Goal: Task Accomplishment & Management: Use online tool/utility

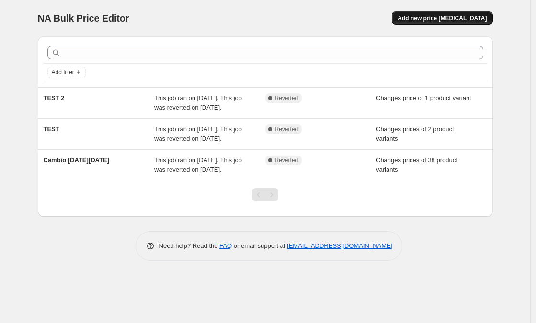
click at [435, 21] on span "Add new price [MEDICAL_DATA]" at bounding box center [441, 18] width 89 height 8
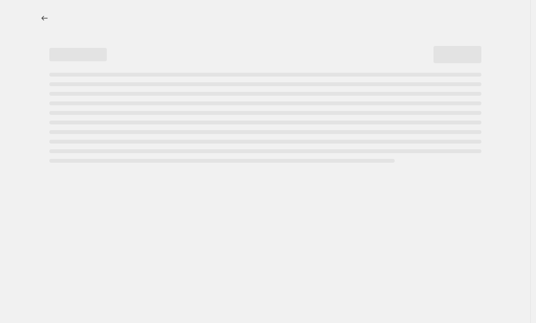
select select "percentage"
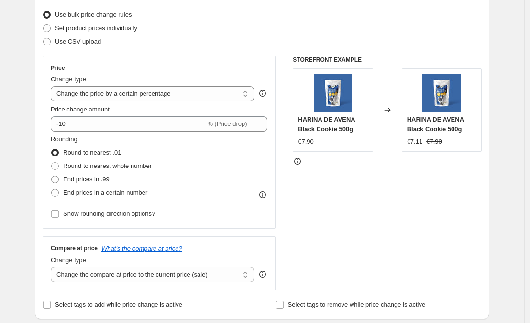
scroll to position [122, 0]
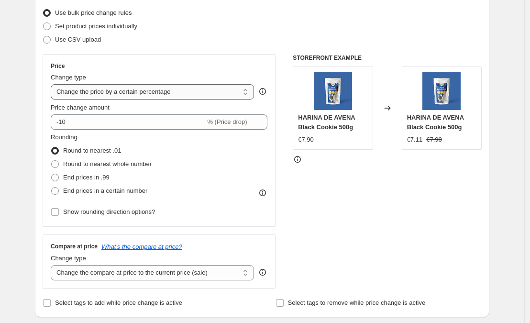
click at [139, 93] on select "Change the price to a certain amount Change the price by a certain amount Chang…" at bounding box center [152, 91] width 203 height 15
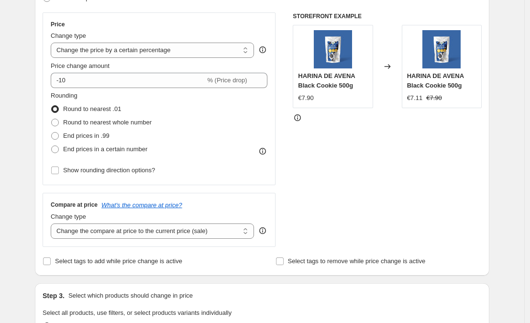
scroll to position [165, 0]
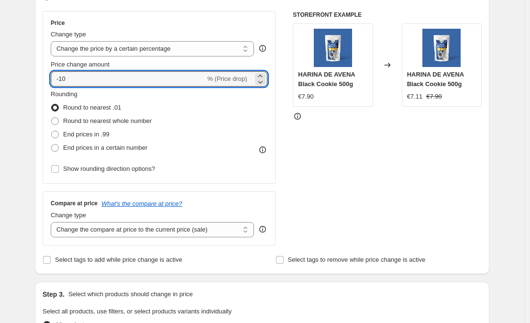
drag, startPoint x: 98, startPoint y: 76, endPoint x: 41, endPoint y: 69, distance: 57.8
click at [41, 69] on div "Step 2. Select how the prices should change Use bulk price change rules Set pro…" at bounding box center [262, 106] width 455 height 336
click at [260, 81] on icon at bounding box center [261, 82] width 10 height 10
click at [217, 82] on div "% (Price increase)" at bounding box center [221, 79] width 51 height 10
click at [153, 73] on input "19" at bounding box center [123, 78] width 144 height 15
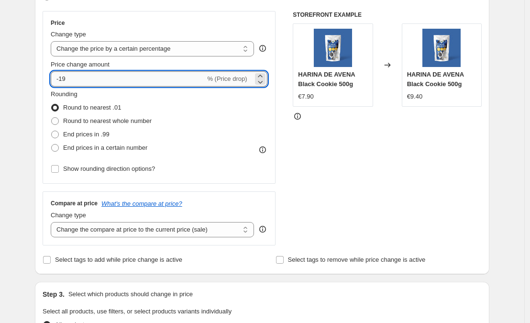
click at [73, 78] on input "-19" at bounding box center [128, 78] width 155 height 15
type input "-1"
type input "-20"
click at [283, 120] on div "Price Change type Change the price to a certain amount Change the price by a ce…" at bounding box center [262, 128] width 439 height 234
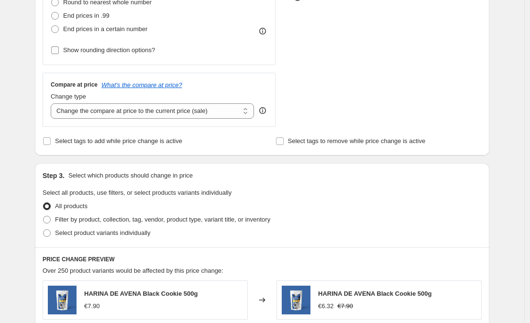
scroll to position [287, 0]
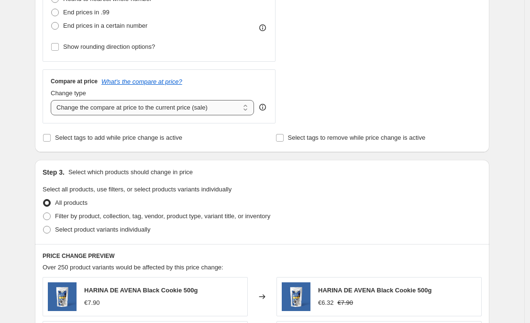
click at [143, 108] on select "Change the compare at price to the current price (sale) Change the compare at p…" at bounding box center [152, 107] width 203 height 15
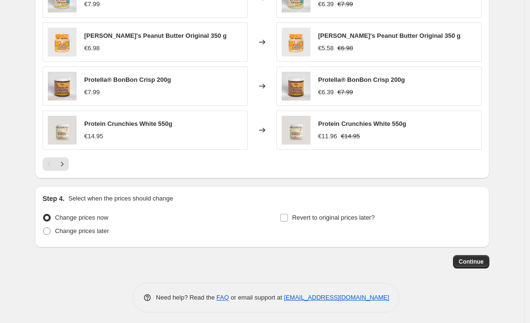
scroll to position [630, 0]
click at [78, 233] on span "Change prices later" at bounding box center [82, 230] width 54 height 7
click at [44, 227] on input "Change prices later" at bounding box center [43, 227] width 0 height 0
radio input "true"
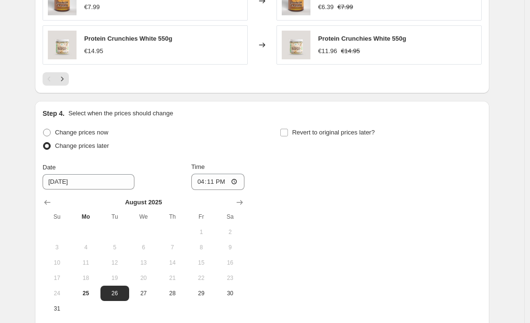
scroll to position [720, 0]
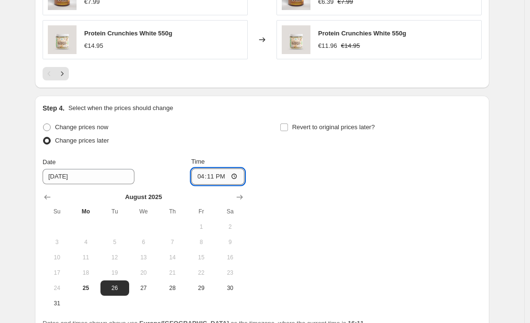
click at [223, 173] on input "16:11" at bounding box center [218, 176] width 54 height 16
click at [239, 177] on input "16:11" at bounding box center [218, 176] width 54 height 16
type input "17:00"
click at [239, 150] on div "Change prices now Change prices later Date [DATE] Time 17:00 [DATE] Su Mo Tu We…" at bounding box center [144, 216] width 202 height 190
click at [285, 126] on input "Revert to original prices later?" at bounding box center [284, 127] width 8 height 8
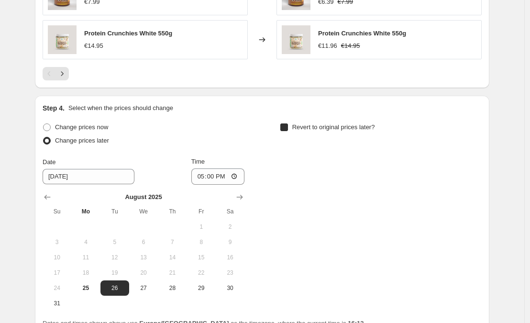
checkbox input "true"
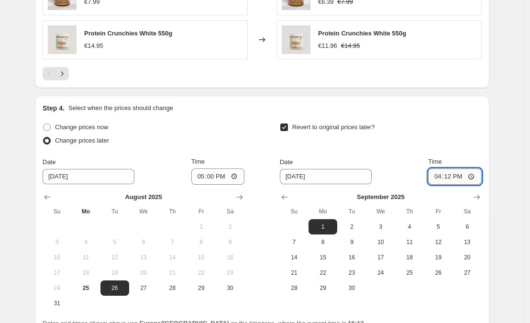
click at [460, 177] on input "16:12" at bounding box center [455, 176] width 54 height 16
click at [477, 177] on input "16:12" at bounding box center [455, 176] width 54 height 16
type input "00:00"
click at [404, 125] on div "Revert to original prices later?" at bounding box center [381, 135] width 202 height 29
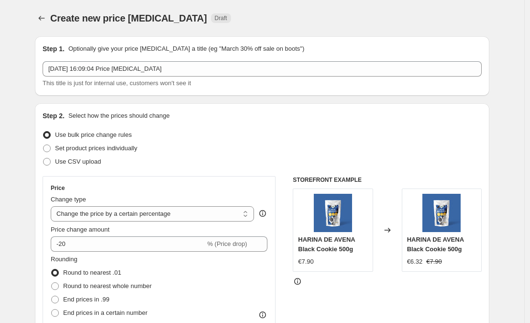
scroll to position [8, 0]
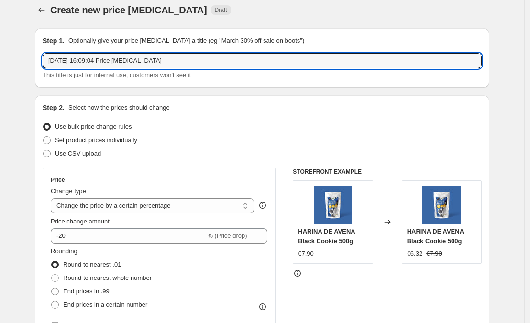
drag, startPoint x: 177, startPoint y: 62, endPoint x: 42, endPoint y: 63, distance: 135.4
click at [42, 63] on div "Step 1. Optionally give your price [MEDICAL_DATA] a title (eg "March 30% off sa…" at bounding box center [262, 57] width 455 height 59
type input "Promo Vuelta a la rutina"
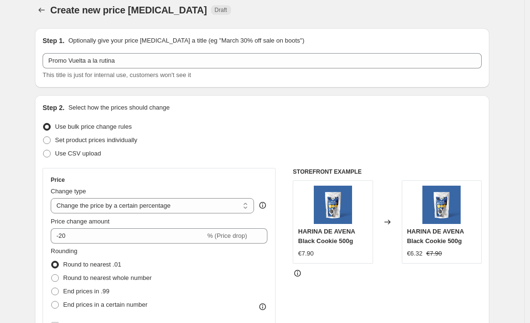
click at [214, 98] on div "Step 2. Select how the prices should change Use bulk price change rules Set pro…" at bounding box center [262, 263] width 455 height 336
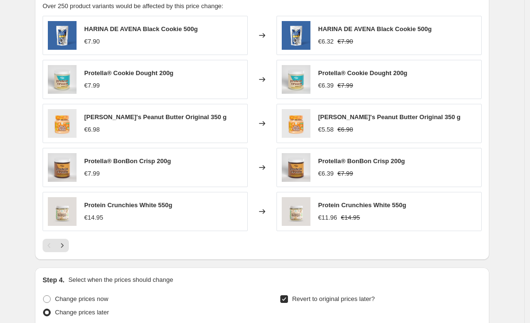
scroll to position [545, 0]
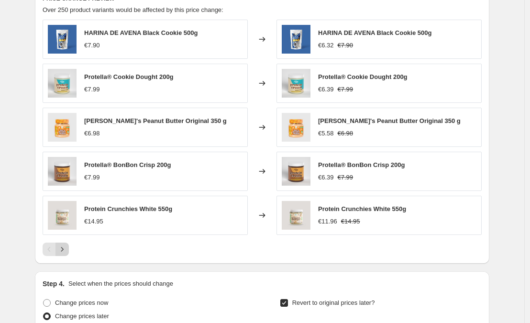
click at [64, 252] on icon "Next" at bounding box center [62, 250] width 10 height 10
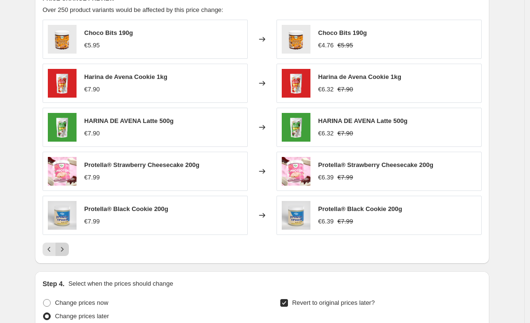
click at [66, 253] on icon "Next" at bounding box center [62, 250] width 10 height 10
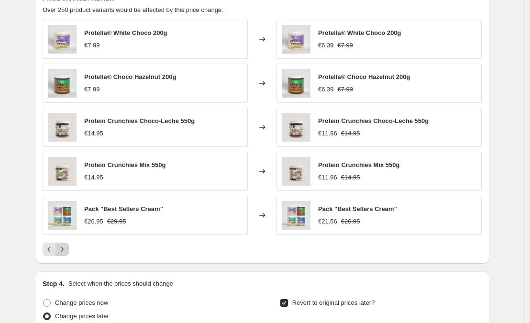
click at [66, 253] on icon "Next" at bounding box center [62, 250] width 10 height 10
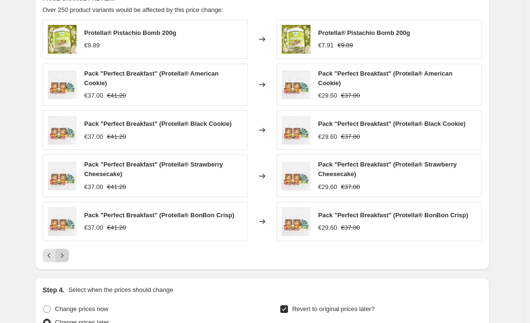
click at [67, 253] on icon "Next" at bounding box center [62, 256] width 10 height 10
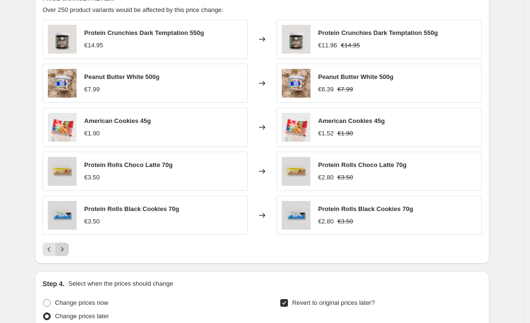
click at [67, 254] on icon "Next" at bounding box center [62, 250] width 10 height 10
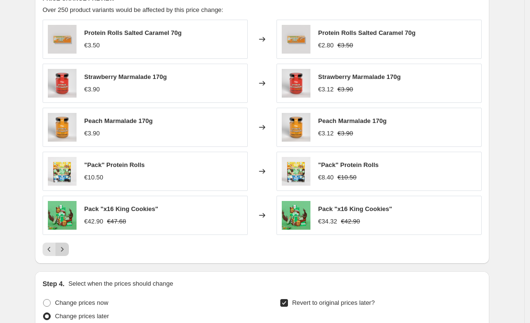
click at [67, 254] on icon "Next" at bounding box center [62, 250] width 10 height 10
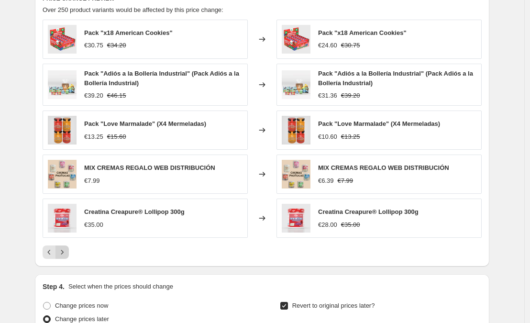
click at [67, 254] on icon "Next" at bounding box center [62, 252] width 10 height 10
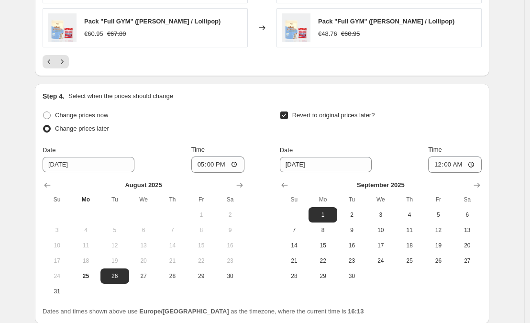
scroll to position [813, 0]
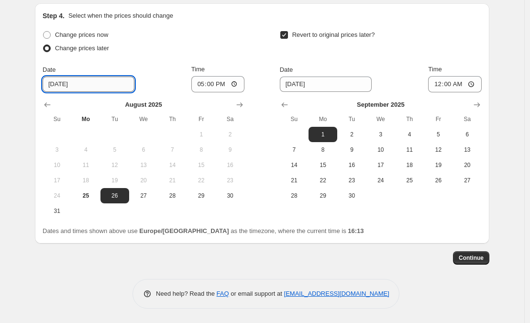
click at [68, 86] on input "[DATE]" at bounding box center [89, 84] width 92 height 15
click at [89, 200] on button "25" at bounding box center [85, 195] width 29 height 15
type input "[DATE]"
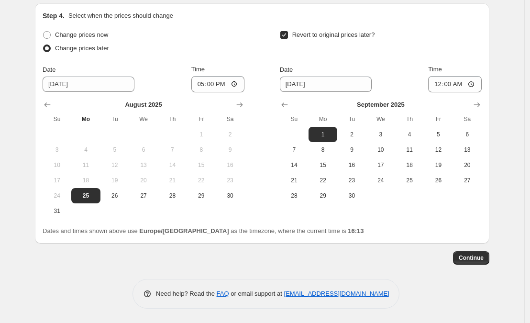
click at [273, 216] on div "Change prices now Change prices later Date [DATE] Time 17:00 [DATE] Su Mo Tu We…" at bounding box center [262, 123] width 439 height 190
click at [469, 259] on span "Continue" at bounding box center [471, 258] width 25 height 8
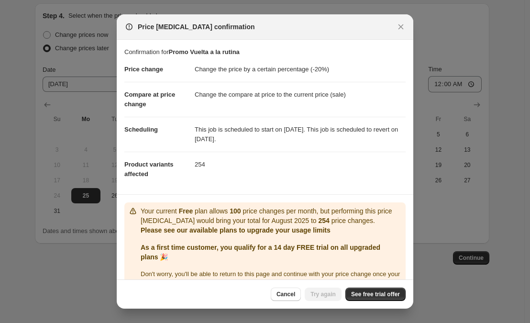
scroll to position [21, 0]
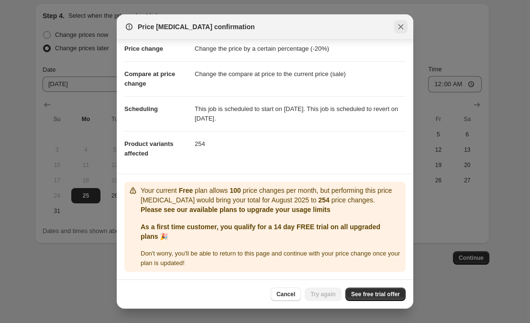
click at [401, 31] on icon "Close" at bounding box center [401, 27] width 10 height 10
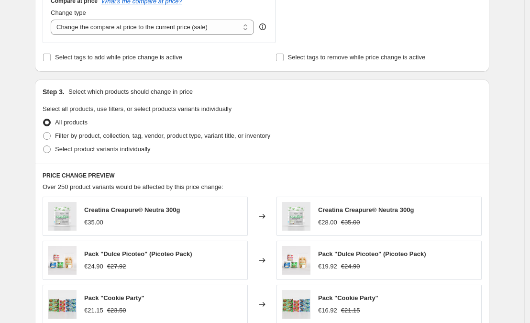
scroll to position [367, 0]
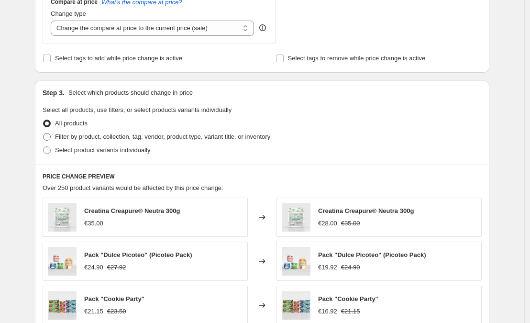
click at [75, 137] on span "Filter by product, collection, tag, vendor, product type, variant title, or inv…" at bounding box center [162, 136] width 215 height 7
click at [44, 134] on input "Filter by product, collection, tag, vendor, product type, variant title, or inv…" at bounding box center [43, 133] width 0 height 0
radio input "true"
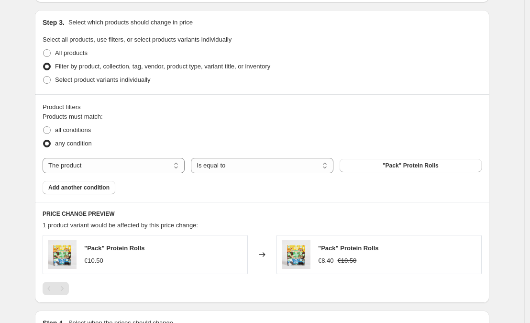
scroll to position [432, 0]
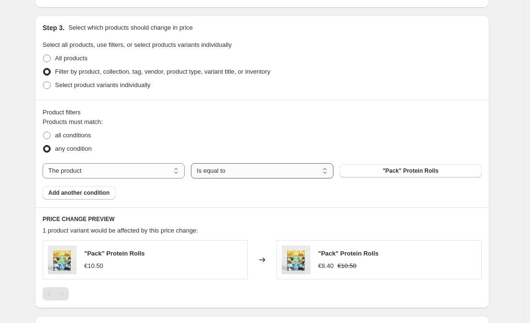
click at [257, 172] on select "Is equal to Is not equal to" at bounding box center [262, 170] width 142 height 15
click at [137, 174] on select "The product The product's collection The product's tag The product's vendor The…" at bounding box center [114, 170] width 142 height 15
click at [377, 167] on button ""Pack" Protein Rolls" at bounding box center [411, 170] width 142 height 13
click at [51, 135] on span at bounding box center [47, 136] width 8 height 8
click at [44, 132] on input "all conditions" at bounding box center [43, 132] width 0 height 0
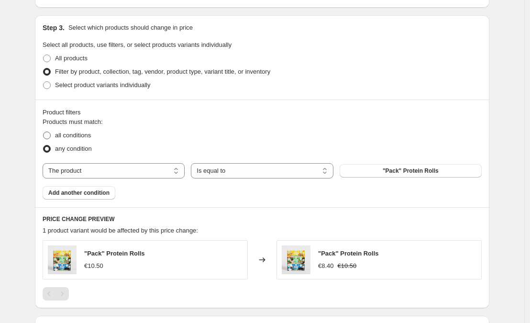
radio input "true"
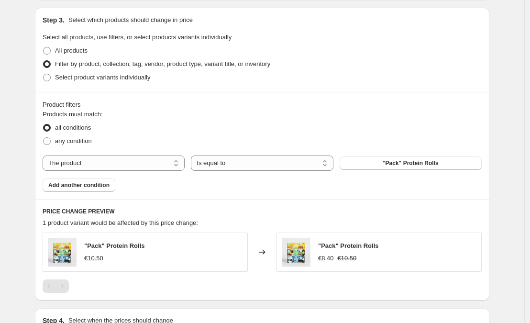
scroll to position [435, 0]
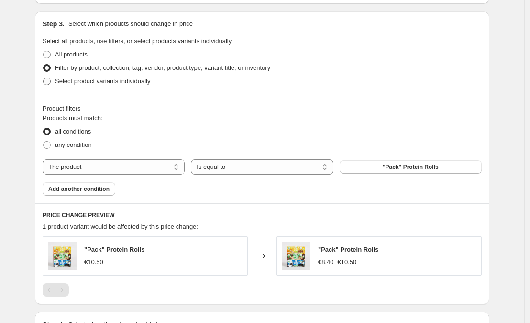
click at [49, 81] on span at bounding box center [47, 82] width 8 height 8
click at [44, 78] on input "Select product variants individually" at bounding box center [43, 78] width 0 height 0
radio input "true"
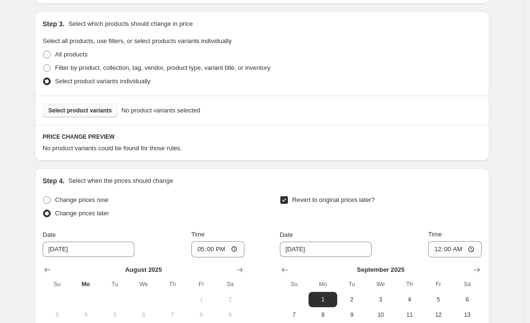
click at [97, 113] on span "Select product variants" at bounding box center [80, 111] width 64 height 8
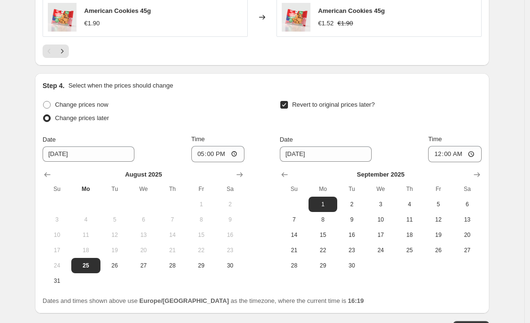
scroll to position [842, 0]
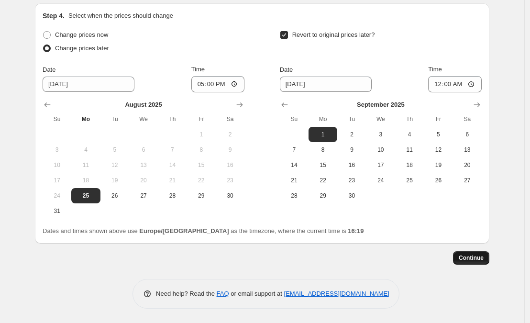
click at [466, 257] on span "Continue" at bounding box center [471, 258] width 25 height 8
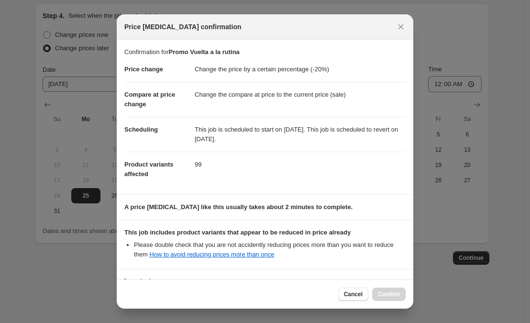
click at [266, 97] on dd "Change the compare at price to the current price (sale)" at bounding box center [300, 94] width 211 height 25
click at [215, 156] on dd "99" at bounding box center [300, 164] width 211 height 25
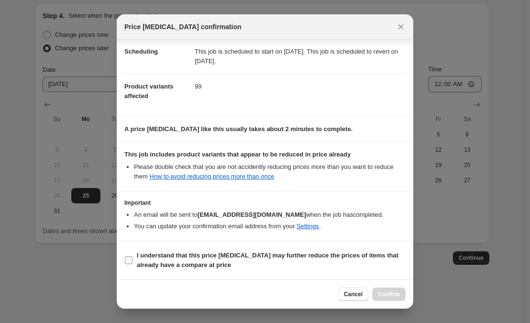
click at [134, 260] on label "I understand that this price [MEDICAL_DATA] may further reduce the prices of it…" at bounding box center [264, 260] width 281 height 23
click at [133, 260] on input "I understand that this price [MEDICAL_DATA] may further reduce the prices of it…" at bounding box center [129, 261] width 8 height 8
checkbox input "true"
click at [391, 297] on span "Confirm" at bounding box center [389, 294] width 22 height 8
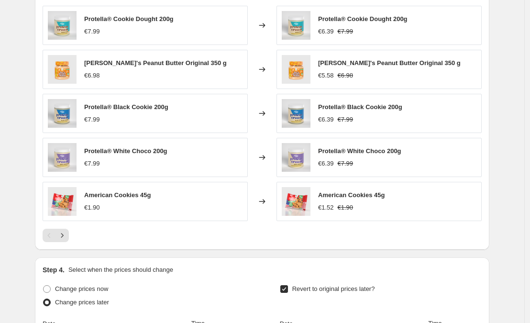
scroll to position [654, 0]
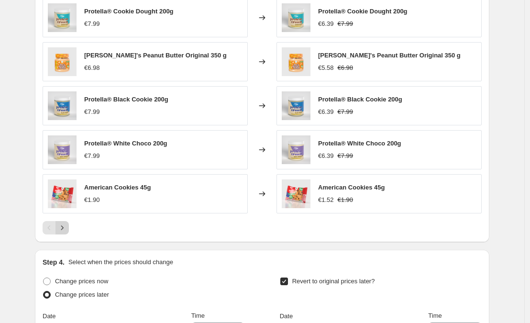
click at [65, 226] on icon "Next" at bounding box center [62, 228] width 10 height 10
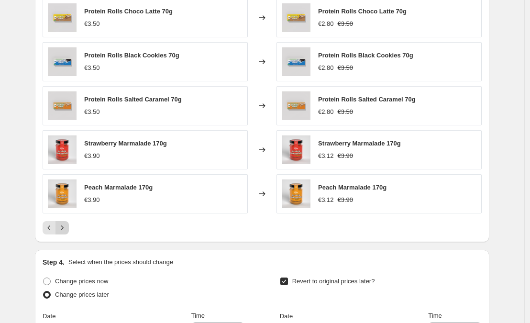
click at [62, 232] on icon "Next" at bounding box center [62, 228] width 10 height 10
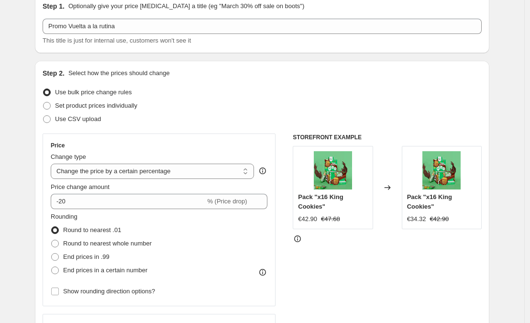
scroll to position [0, 0]
